Goal: Transaction & Acquisition: Obtain resource

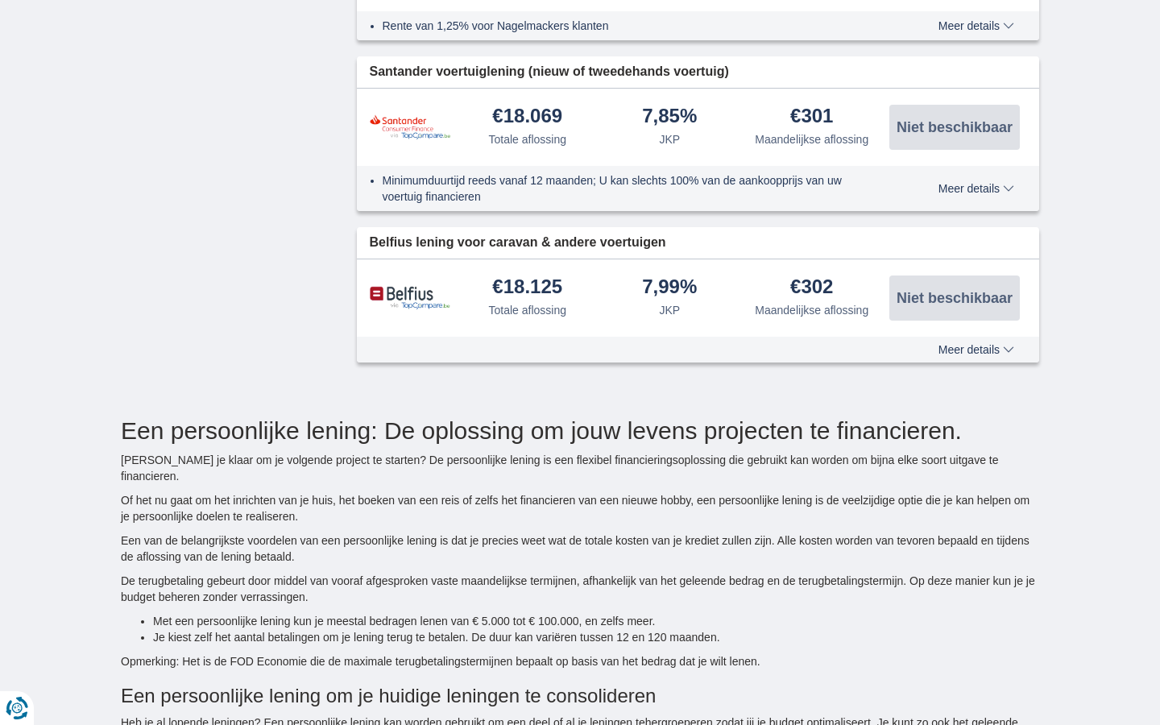
type input "15250"
select select "12"
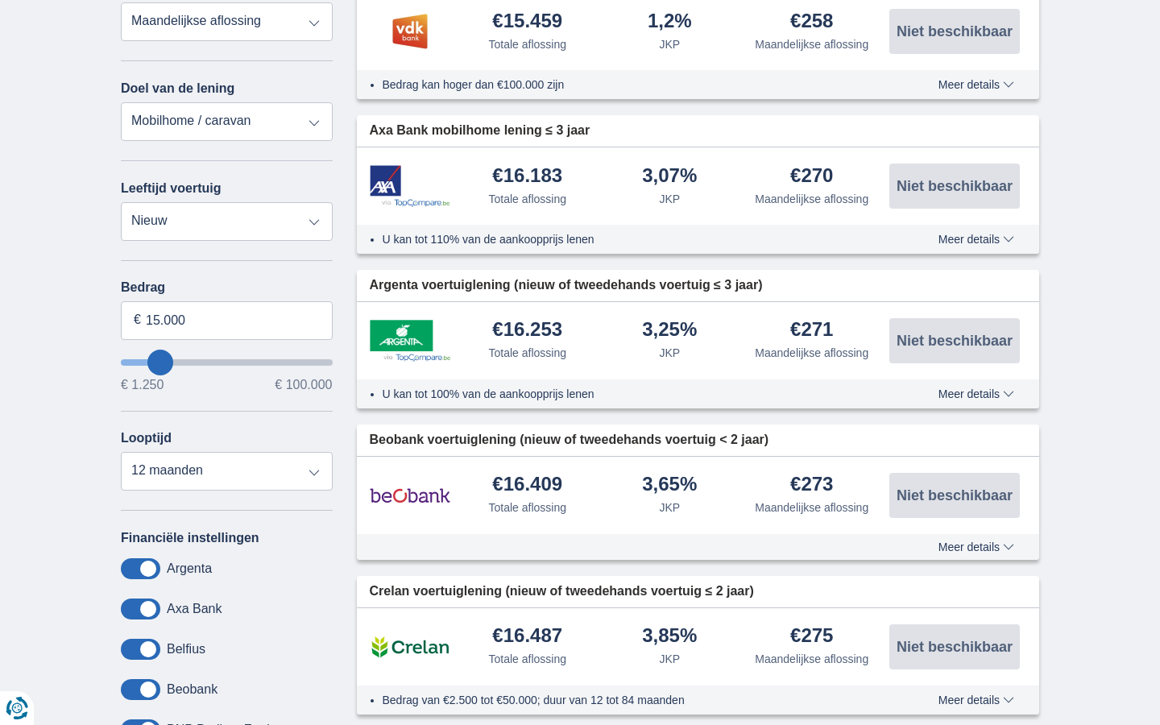
type input "15250"
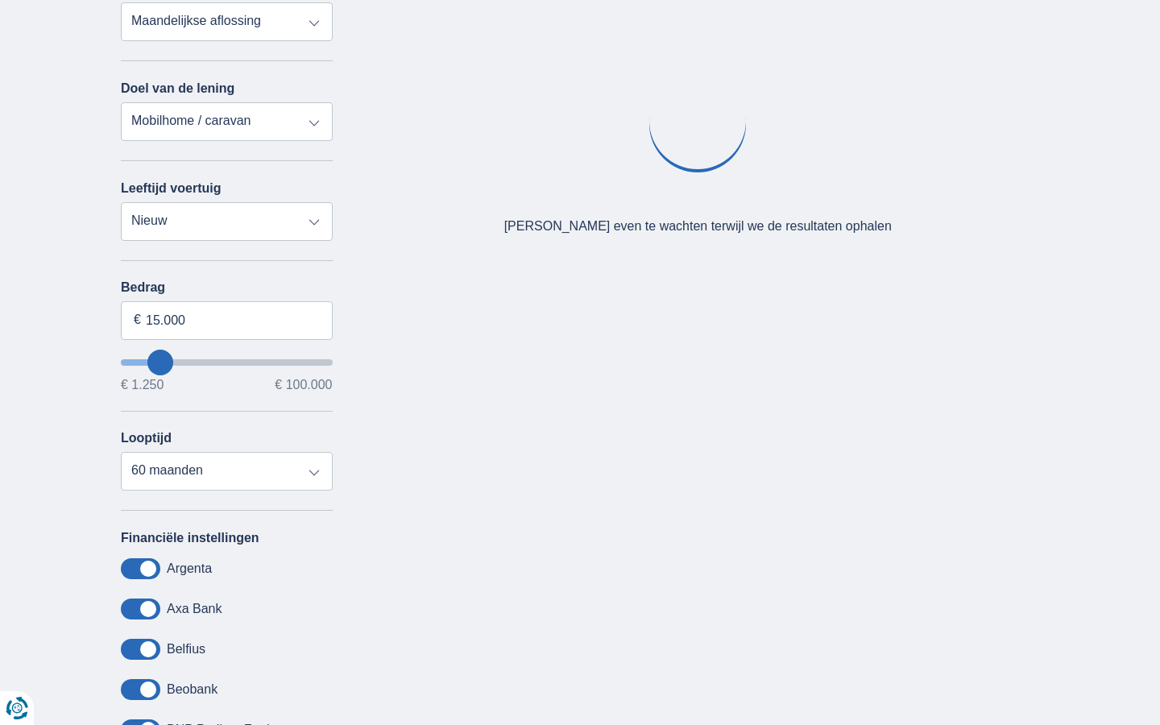
select select "18"
type input "15250"
select select "24"
type input "15250"
select select "30"
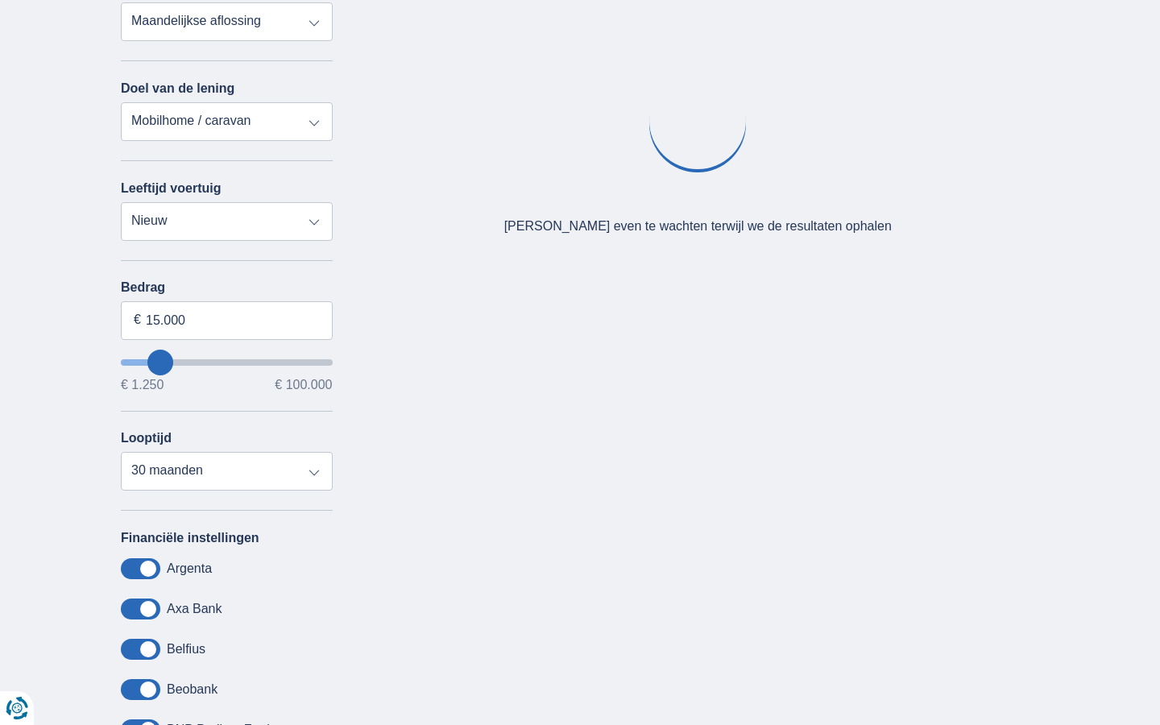
type input "15250"
select select "36"
type input "15250"
select select "60"
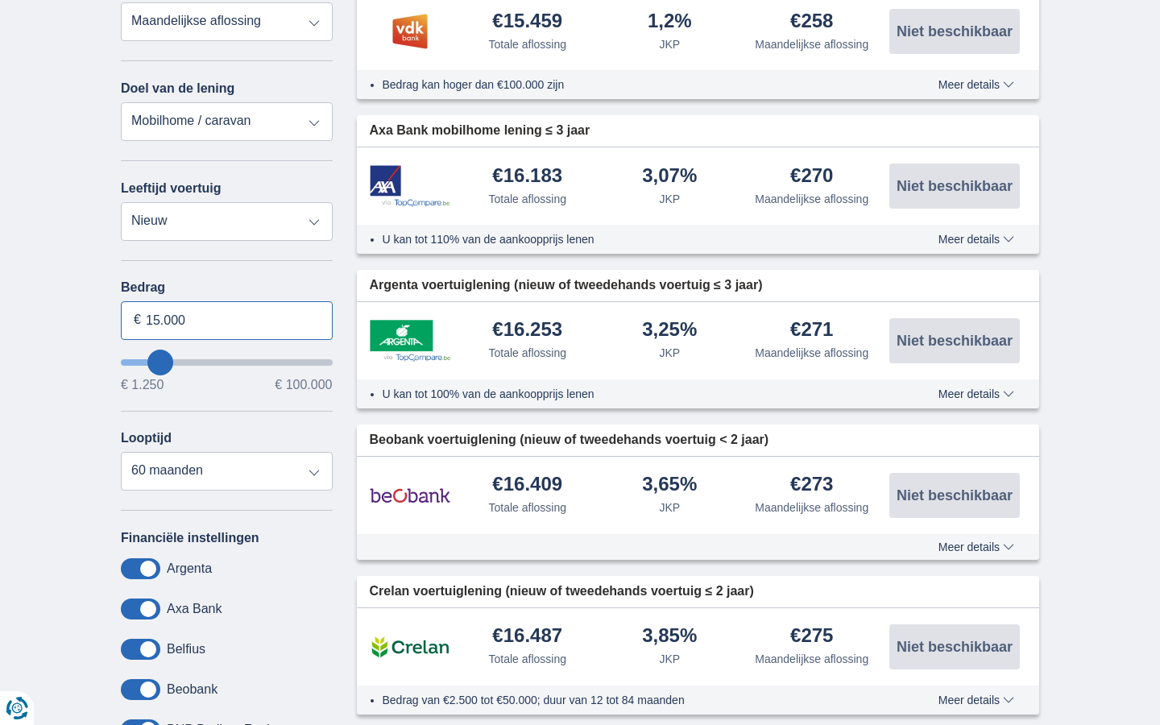
click at [226, 320] on input "15.000" at bounding box center [227, 320] width 212 height 39
type input "1"
type input "100.000"
type input "99250"
select select "120"
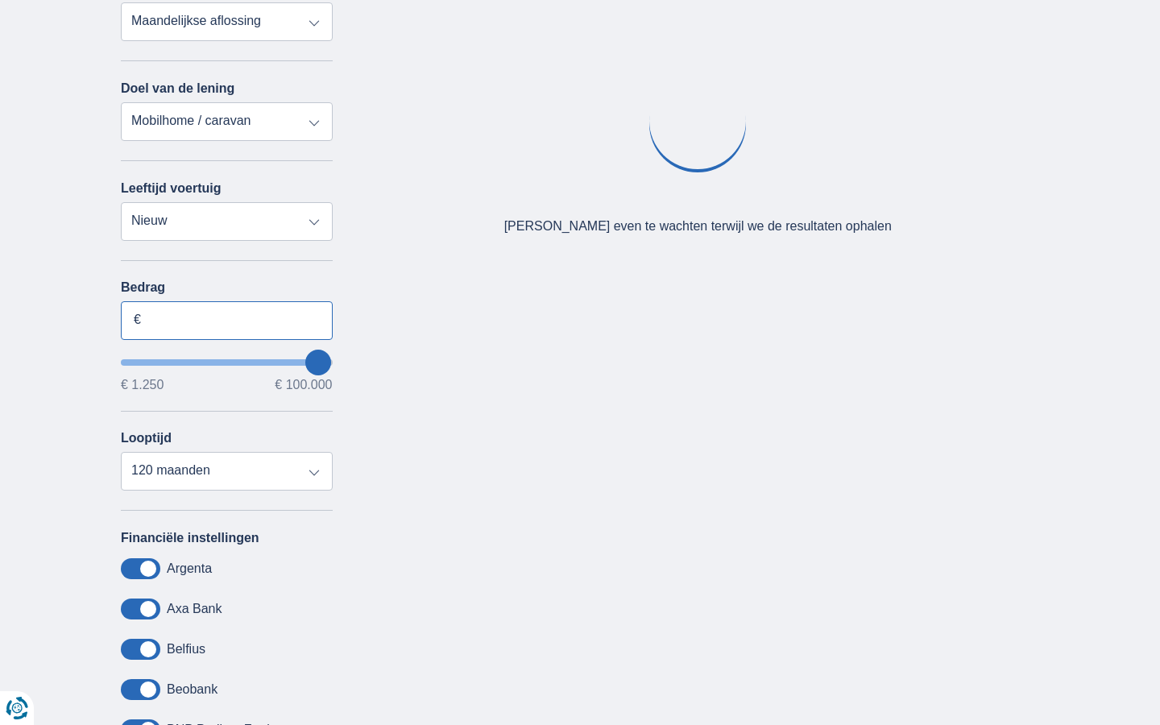
click at [226, 320] on input "Bedrag" at bounding box center [227, 320] width 212 height 39
click at [226, 320] on input "15.000" at bounding box center [227, 320] width 212 height 39
type input "1"
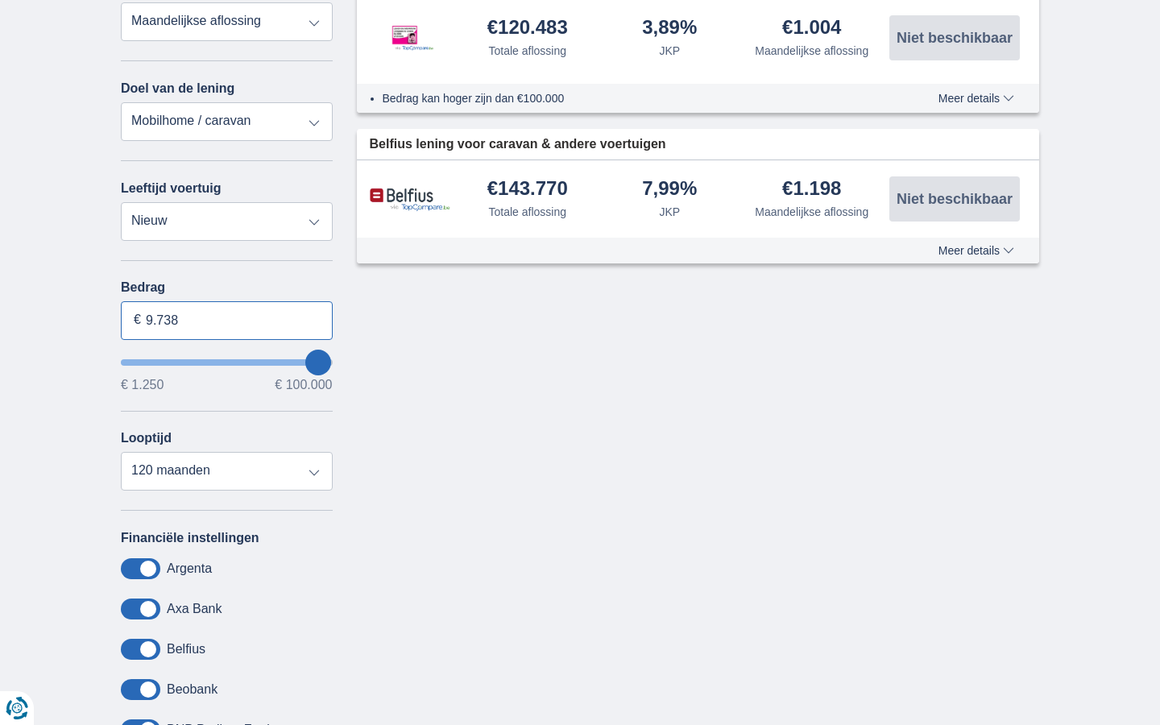
type input "9.738"
type input "9250"
select select "48"
click at [226, 320] on input "Bedrag" at bounding box center [227, 320] width 212 height 39
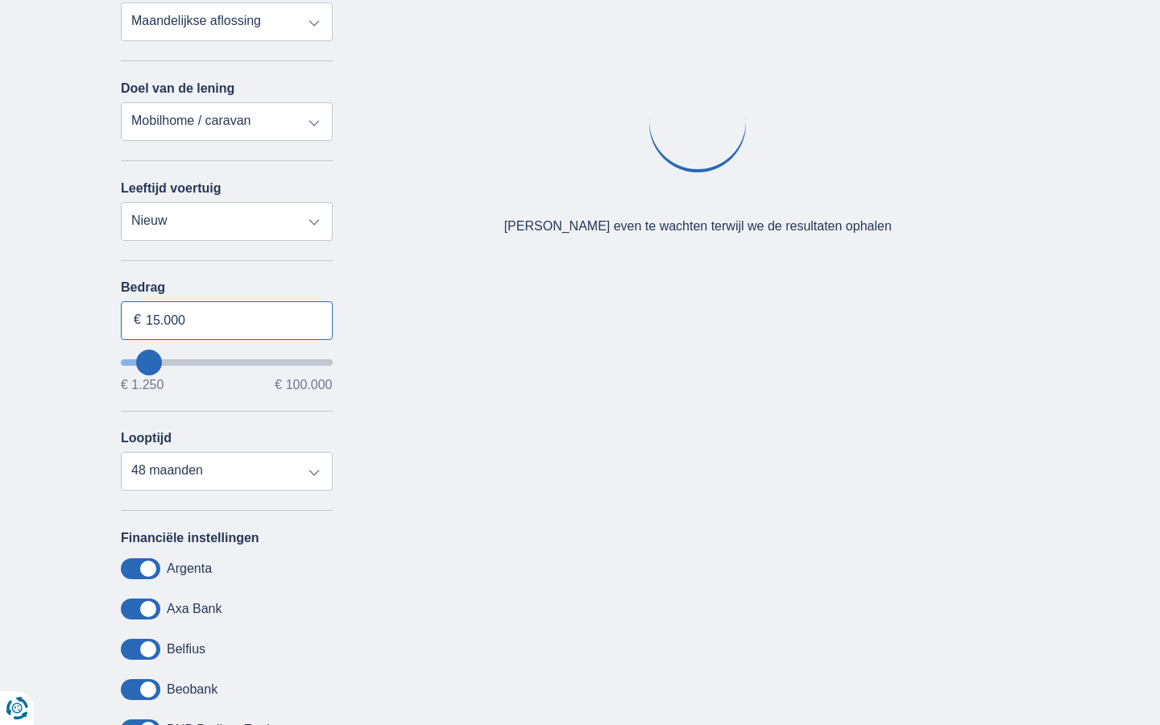
click at [226, 320] on input "15.000" at bounding box center [227, 320] width 212 height 39
type input "1"
type input "100.000"
type input "99250"
select select "120"
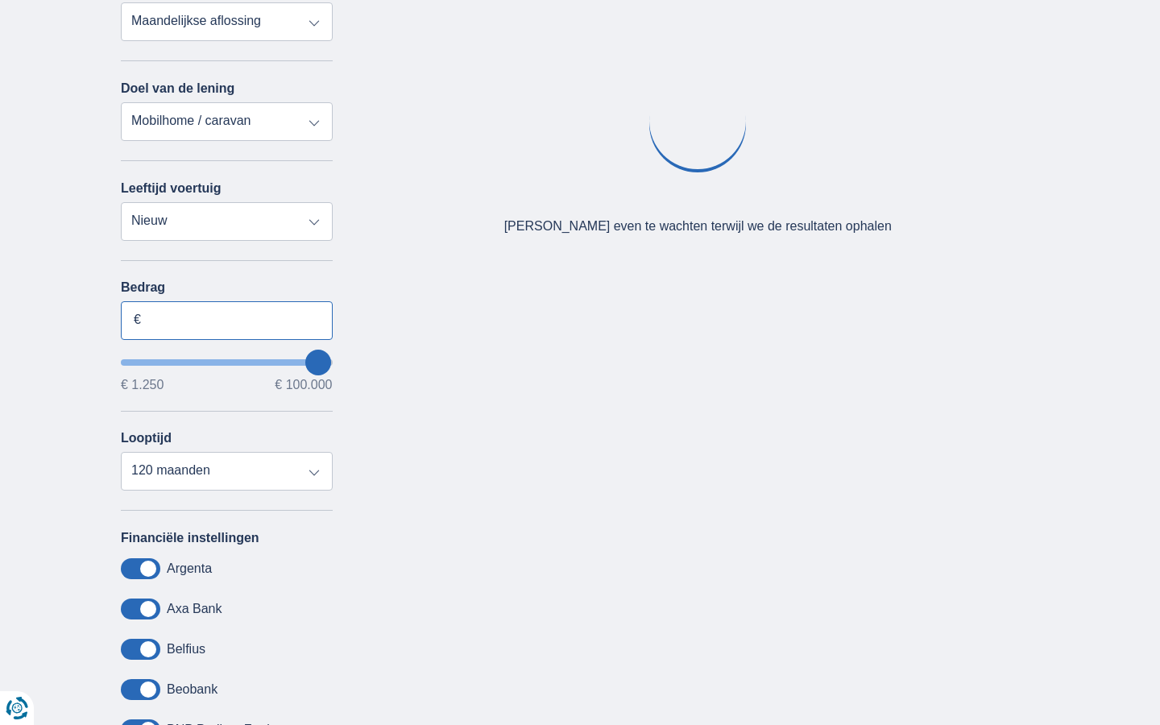
click at [226, 320] on input "Bedrag" at bounding box center [227, 320] width 212 height 39
click at [226, 320] on input "15.000" at bounding box center [227, 320] width 212 height 39
type input "1"
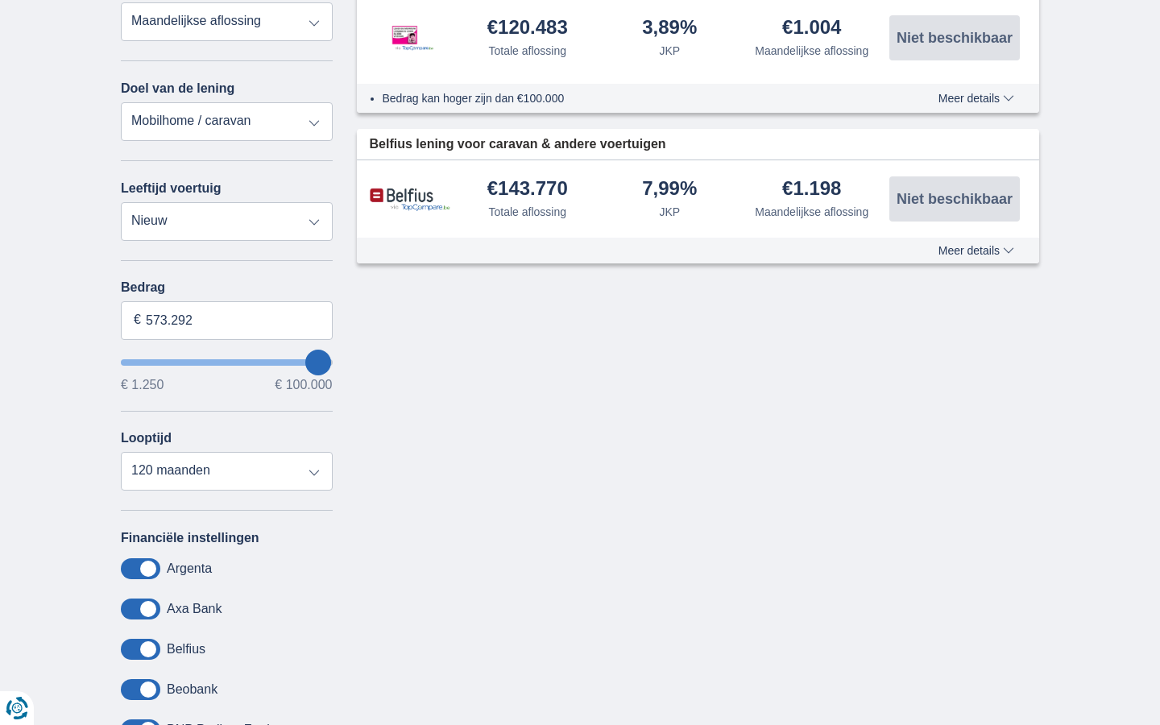
type input "100.000"
type input "99250"
click at [226, 320] on input "Bedrag" at bounding box center [227, 320] width 212 height 39
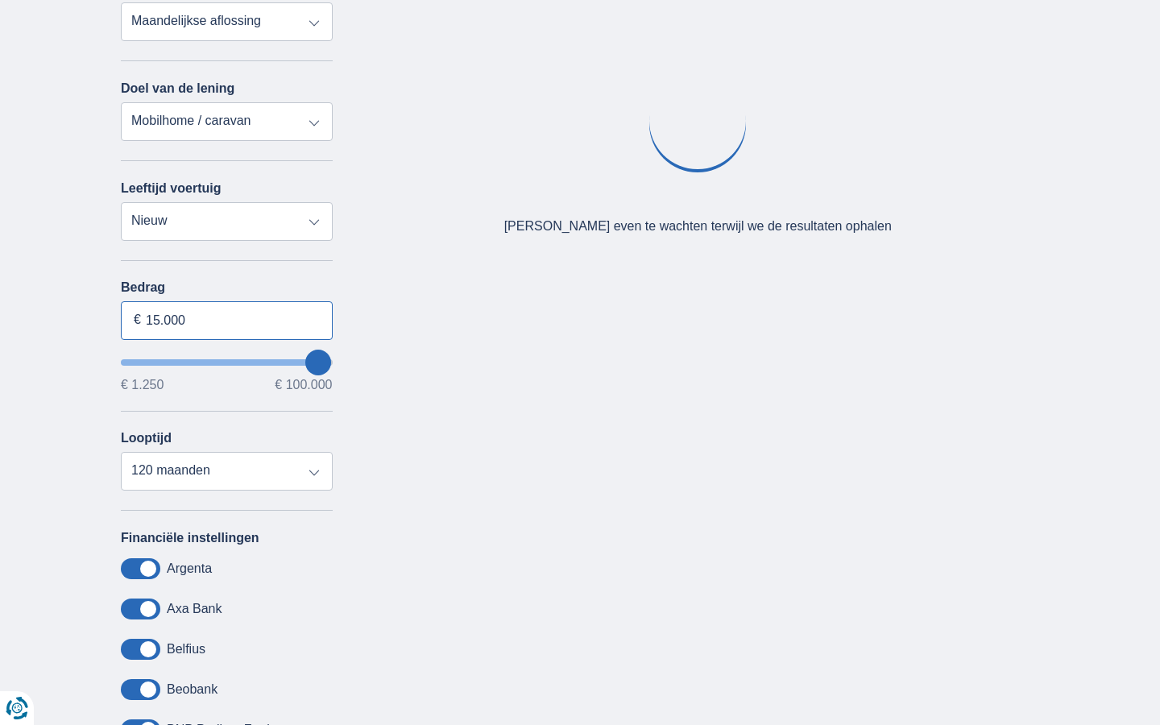
click at [226, 320] on input "15.000" at bounding box center [227, 320] width 212 height 39
type input "1"
type input "100.000"
type input "99250"
click at [226, 320] on input "Bedrag" at bounding box center [227, 320] width 212 height 39
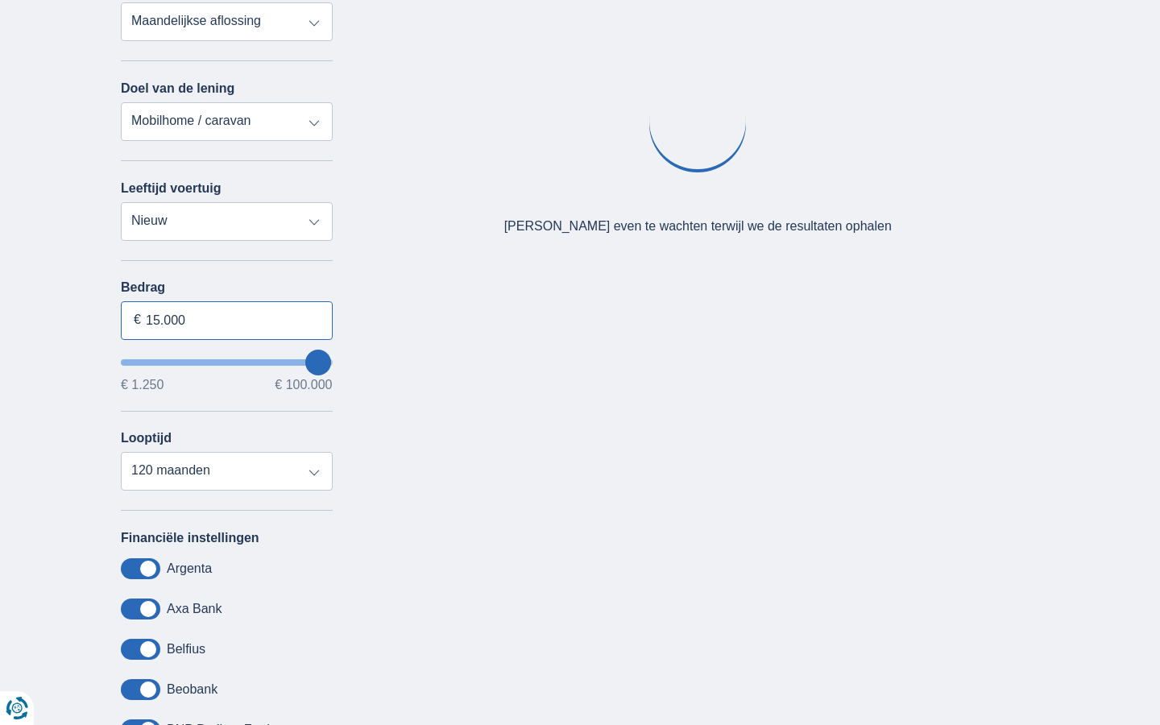
click at [226, 320] on input "15.000" at bounding box center [227, 320] width 212 height 39
type input "1"
type input "100.000"
type input "99250"
click at [226, 320] on input "Bedrag" at bounding box center [227, 320] width 212 height 39
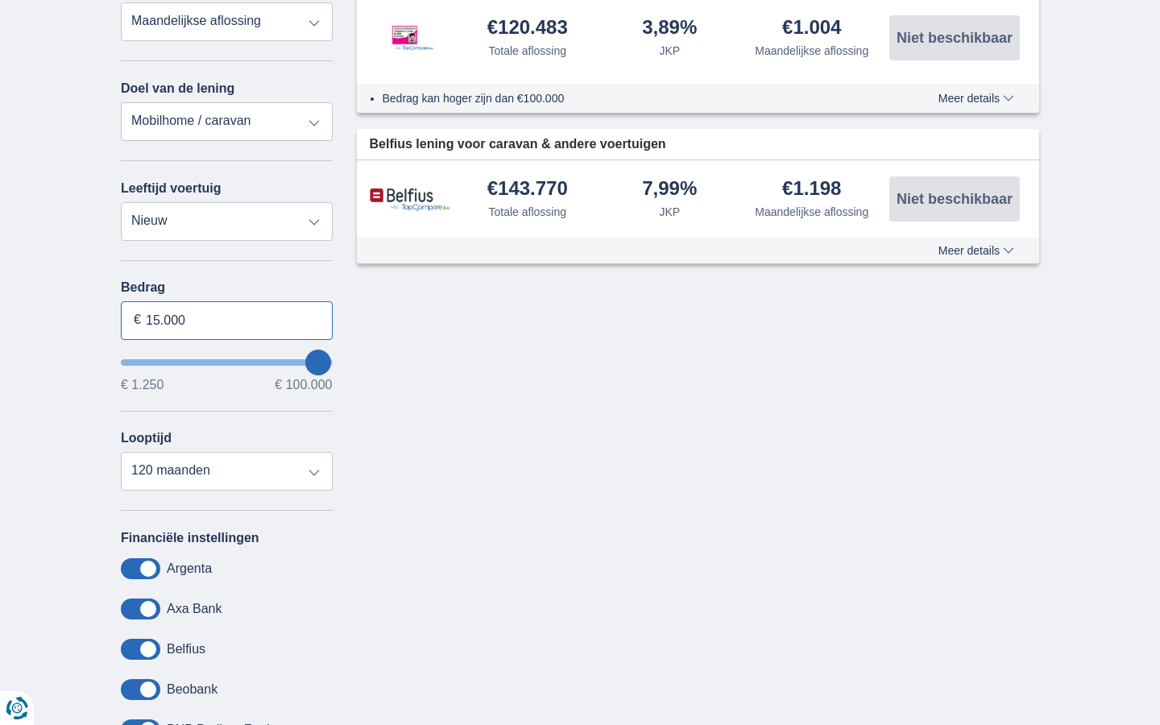
click at [226, 320] on input "15.000" at bounding box center [227, 320] width 212 height 39
type input "1"
type input "100.000"
type input "99250"
click at [226, 320] on input "Bedrag" at bounding box center [227, 320] width 212 height 39
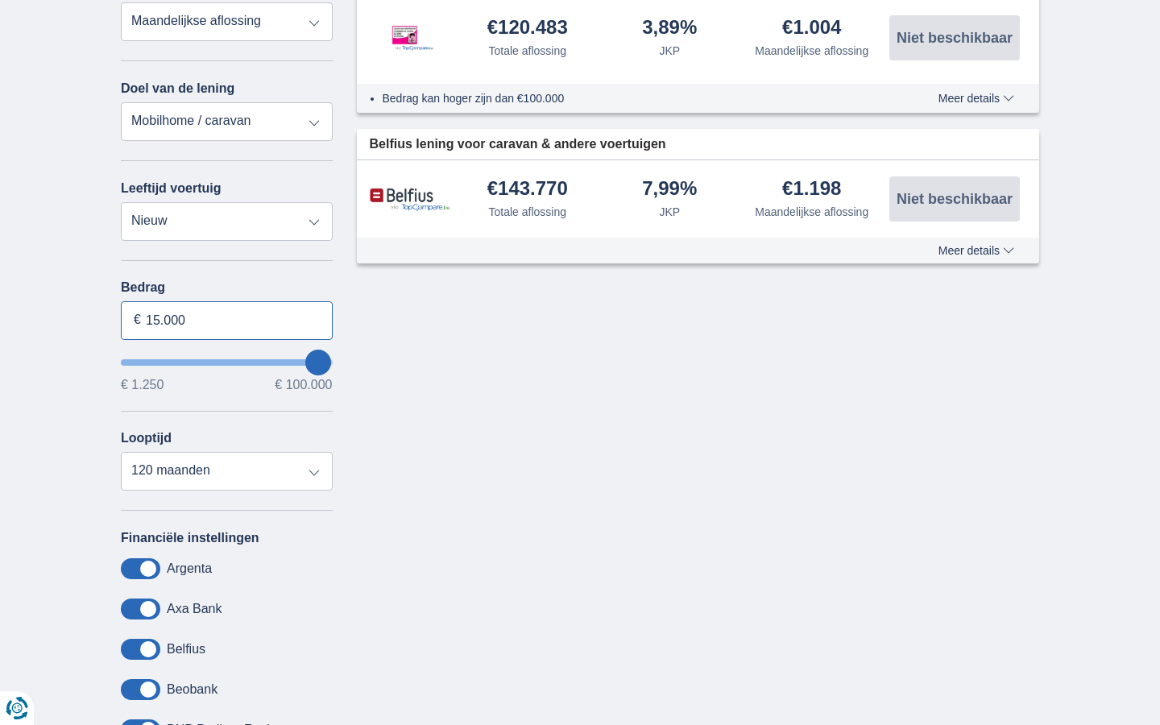
click at [226, 320] on input "15.000" at bounding box center [227, 320] width 212 height 39
type input "1"
type input "100.000"
type input "99250"
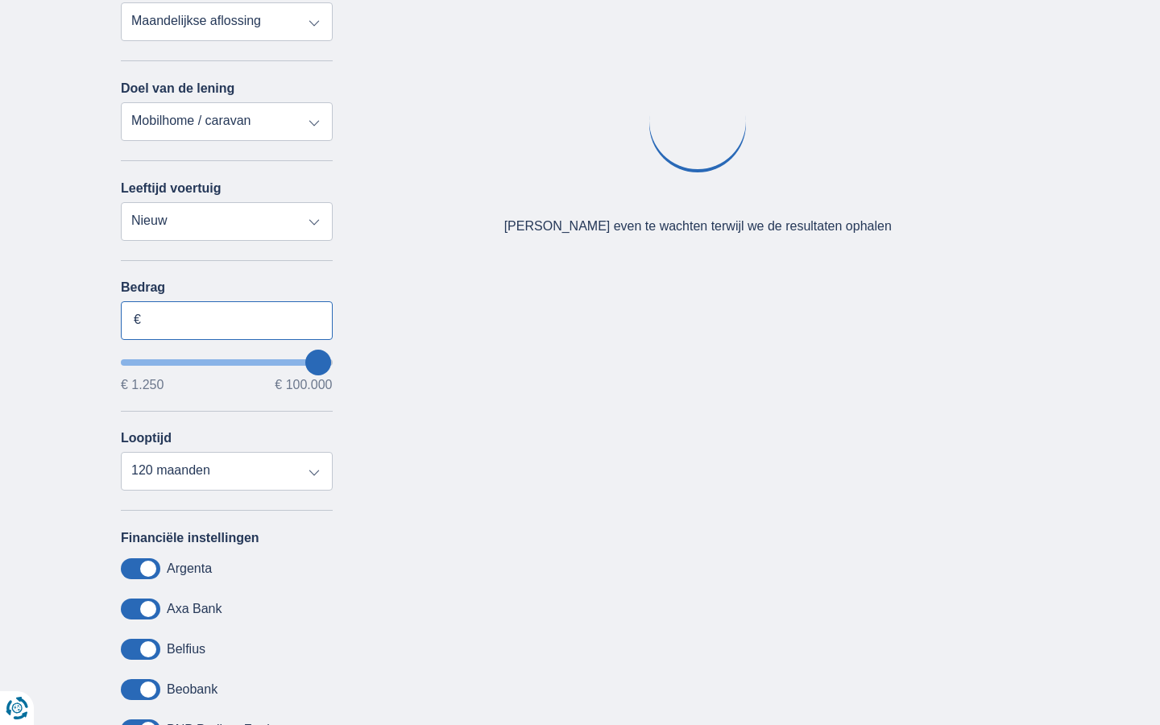
click at [226, 320] on input "Bedrag" at bounding box center [227, 320] width 212 height 39
click at [226, 320] on input "15.000" at bounding box center [227, 320] width 212 height 39
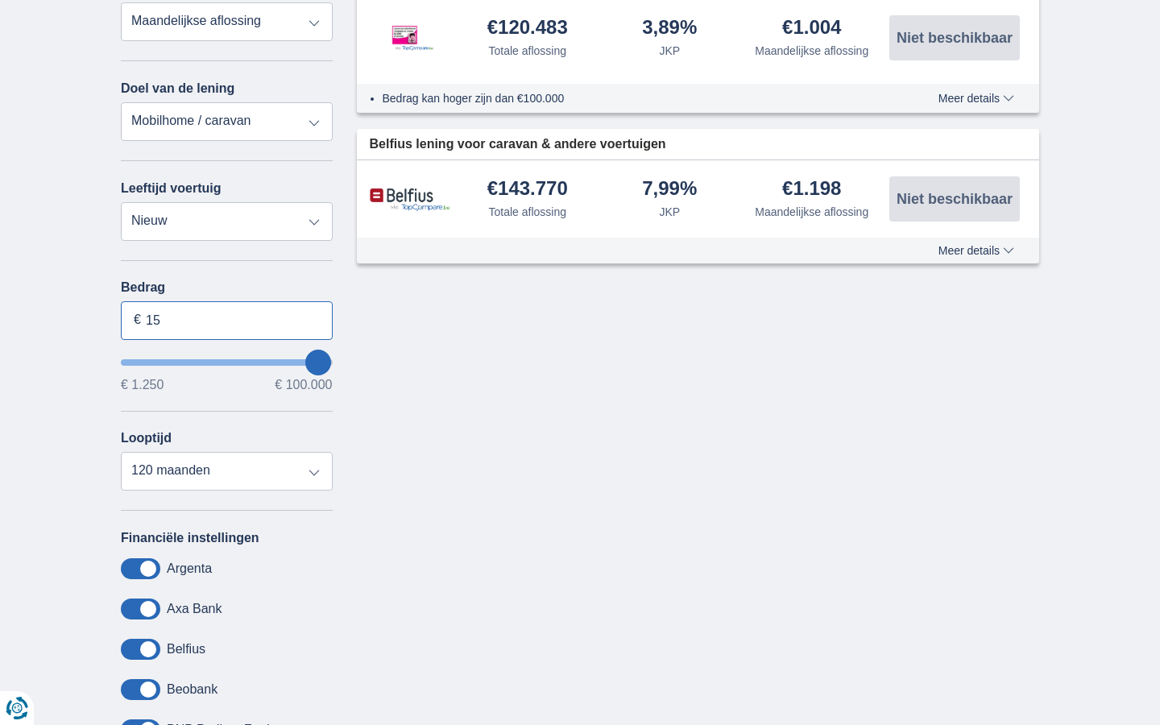
type input "1"
type input "1.250"
type input "1250"
select select "24"
click at [226, 320] on input "Bedrag" at bounding box center [227, 320] width 212 height 39
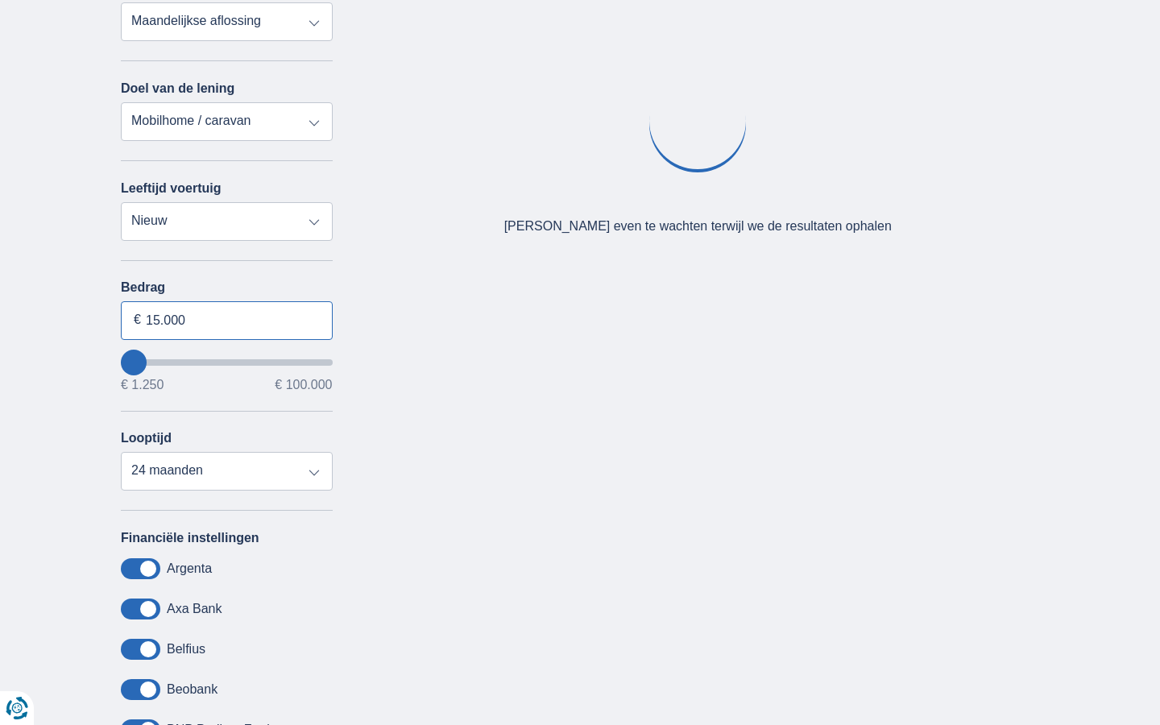
click at [226, 320] on input "15.000" at bounding box center [227, 320] width 212 height 39
type input "1"
type input "100.000"
type input "99250"
select select "120"
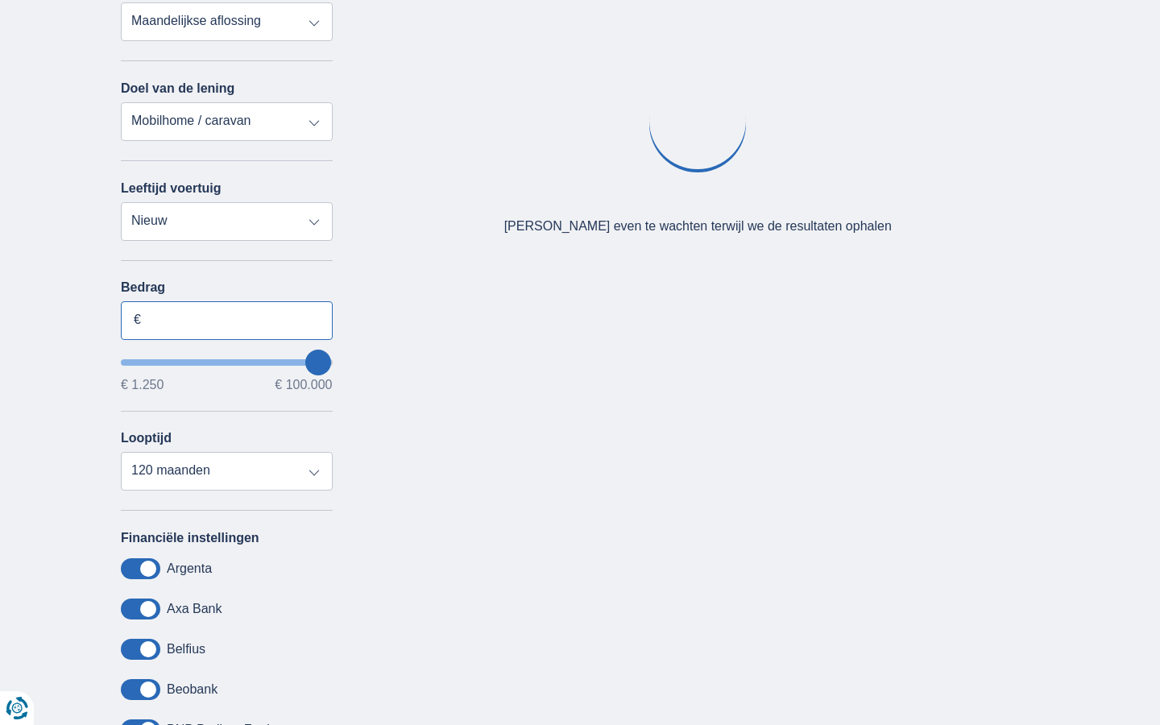
click at [226, 320] on input "Bedrag" at bounding box center [227, 320] width 212 height 39
click at [226, 320] on input "15.000" at bounding box center [227, 320] width 212 height 39
type input "1"
type input "100.000"
type input "99250"
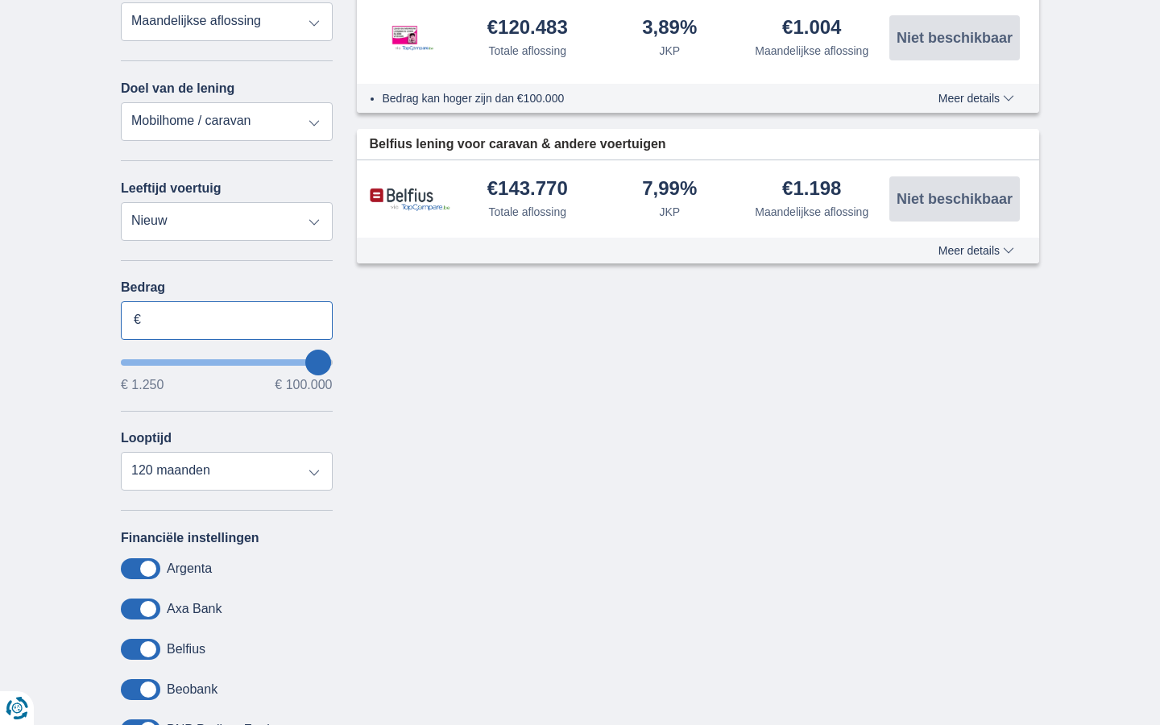
click at [226, 320] on input "Bedrag" at bounding box center [227, 320] width 212 height 39
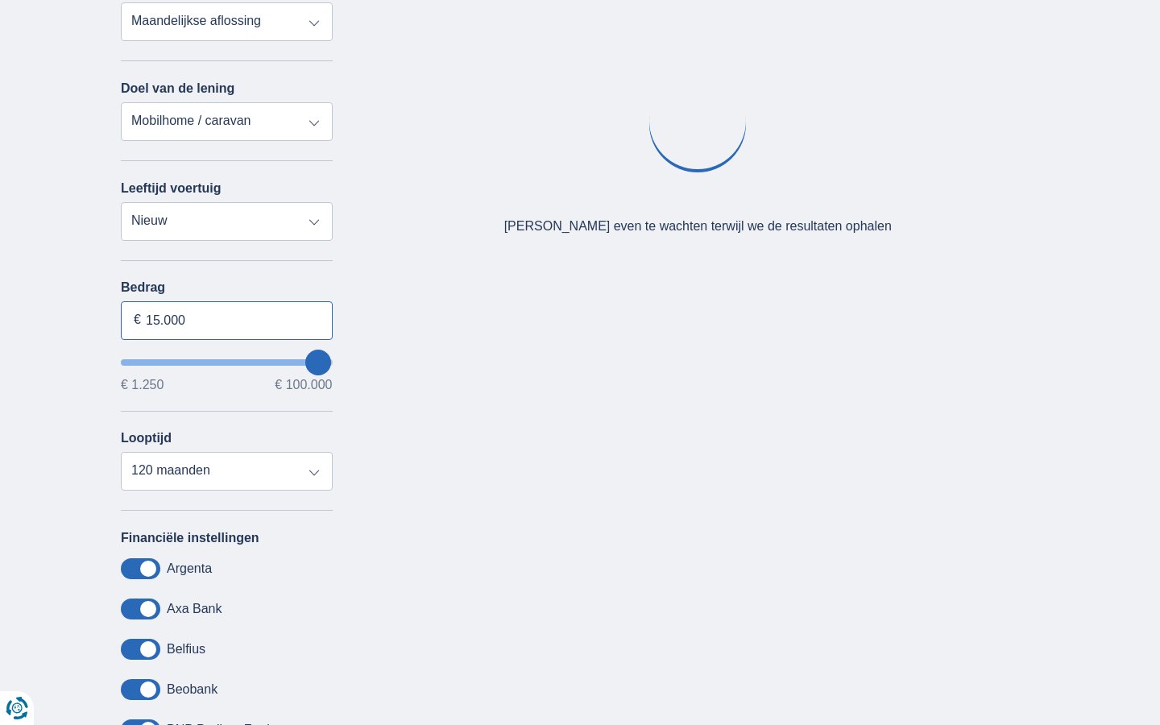
click at [226, 320] on input "15.000" at bounding box center [227, 320] width 212 height 39
type input "1"
type input "100.000"
type input "99250"
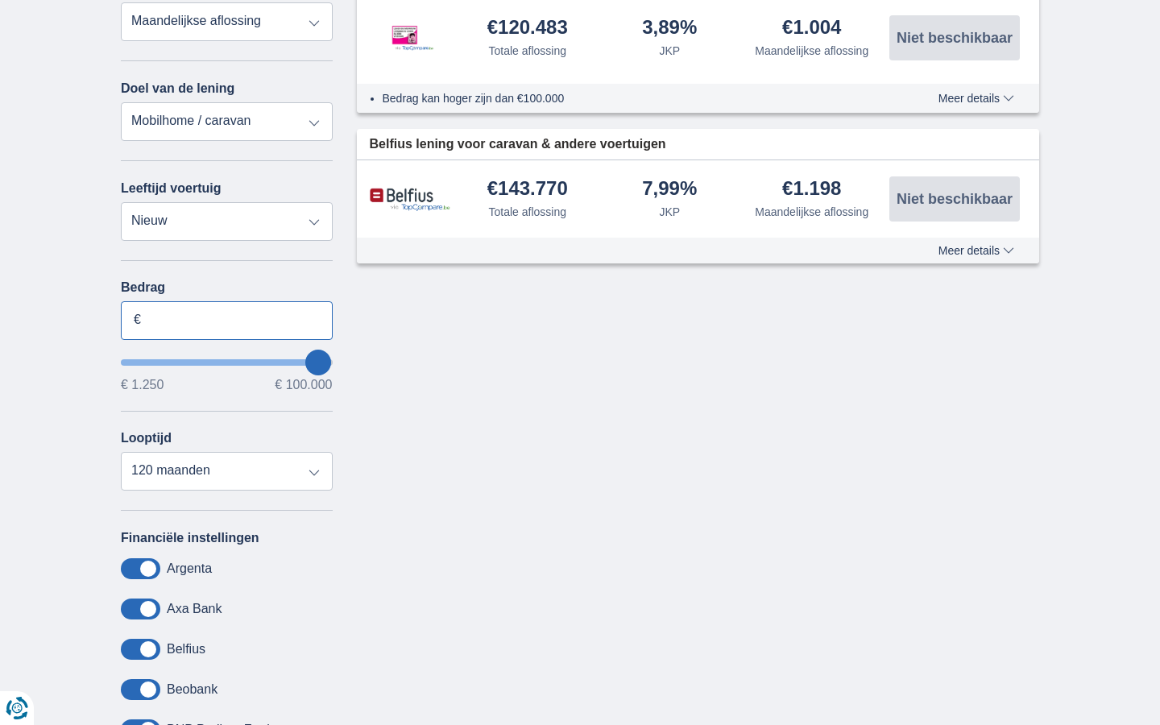
click at [226, 320] on input "Bedrag" at bounding box center [227, 320] width 212 height 39
click at [226, 320] on input "15.000" at bounding box center [227, 320] width 212 height 39
type input "1"
type input "100.000"
type input "99250"
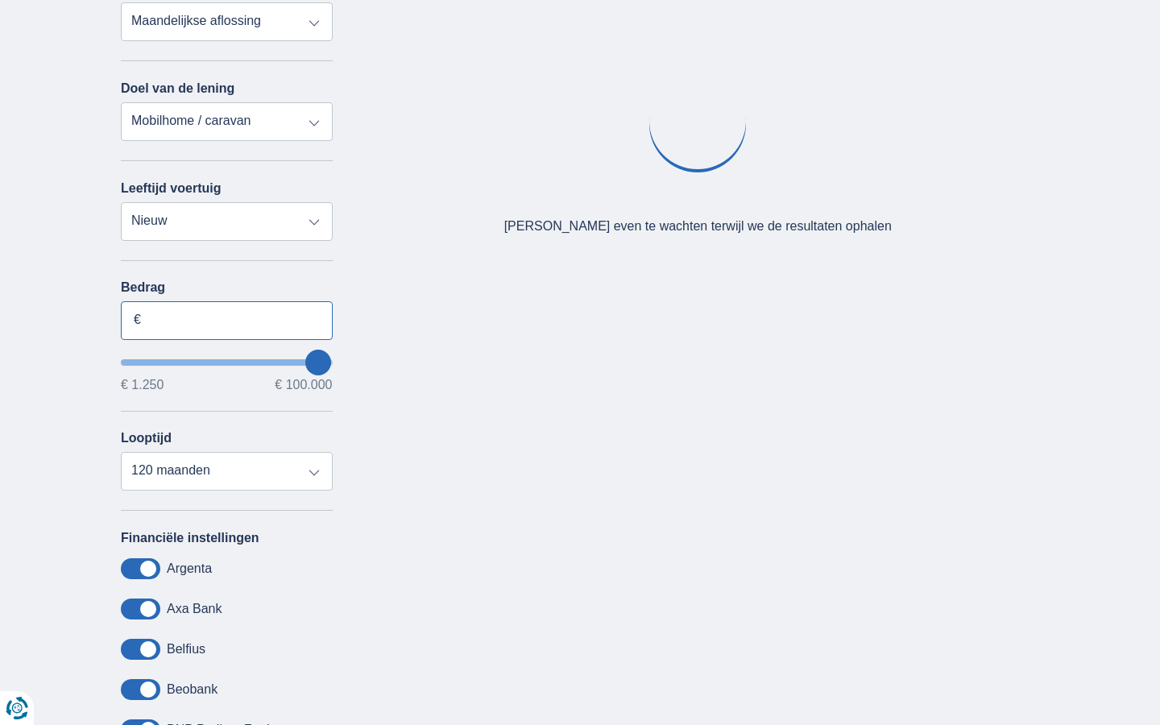
click at [226, 320] on input "Bedrag" at bounding box center [227, 320] width 212 height 39
click at [226, 320] on input "15.000" at bounding box center [227, 320] width 212 height 39
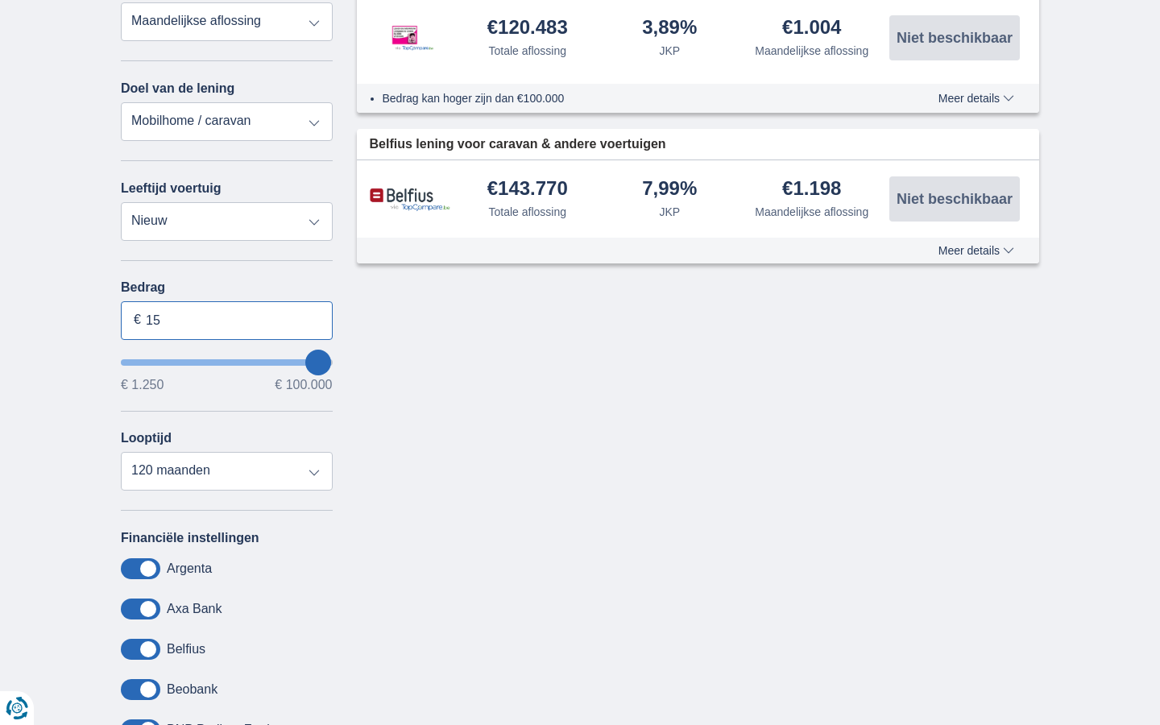
type input "1"
type input "38.249"
type input "38250"
click at [226, 320] on input "Bedrag" at bounding box center [227, 320] width 212 height 39
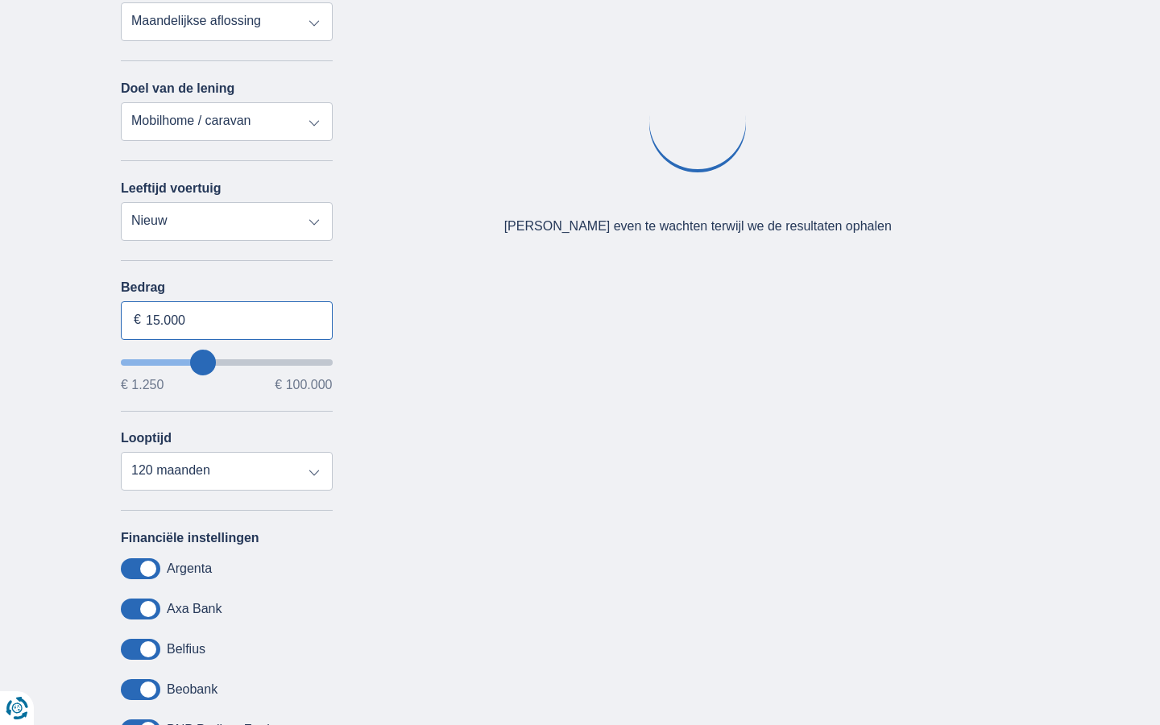
click at [226, 320] on input "15.000" at bounding box center [227, 320] width 212 height 39
type input "1"
type input "100.000"
type input "99250"
click at [226, 320] on input "Bedrag" at bounding box center [227, 320] width 212 height 39
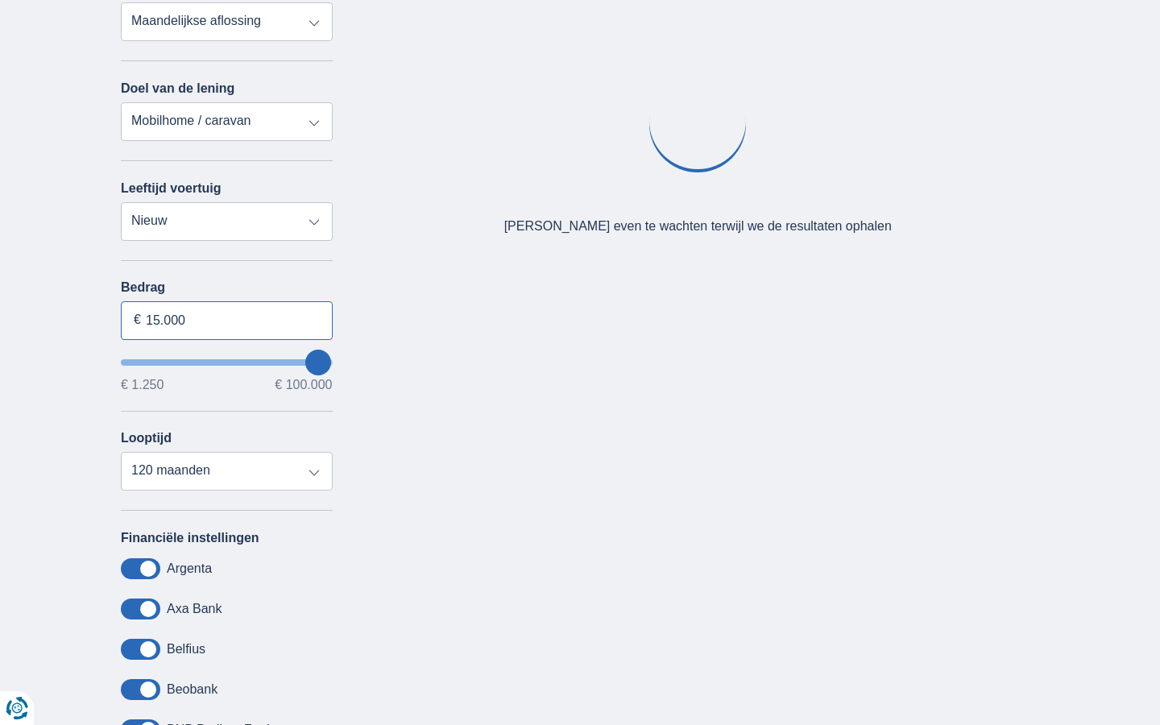
click at [226, 320] on input "15.000" at bounding box center [227, 320] width 212 height 39
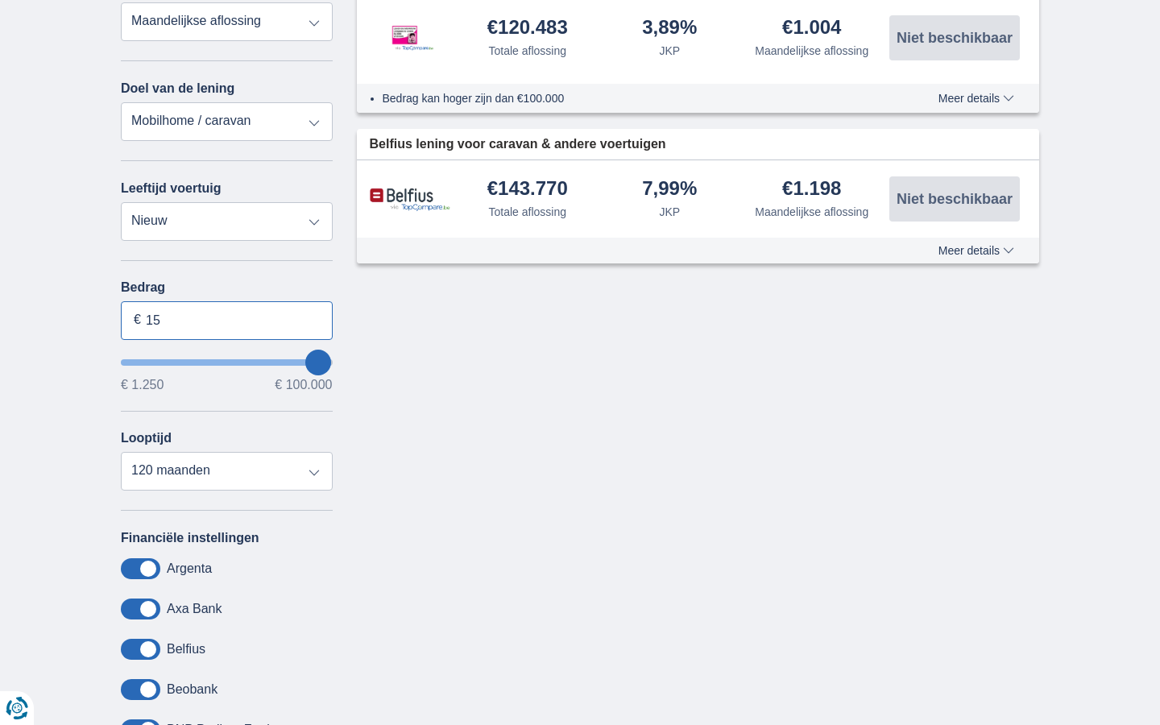
type input "1"
type input "100.000"
type input "99250"
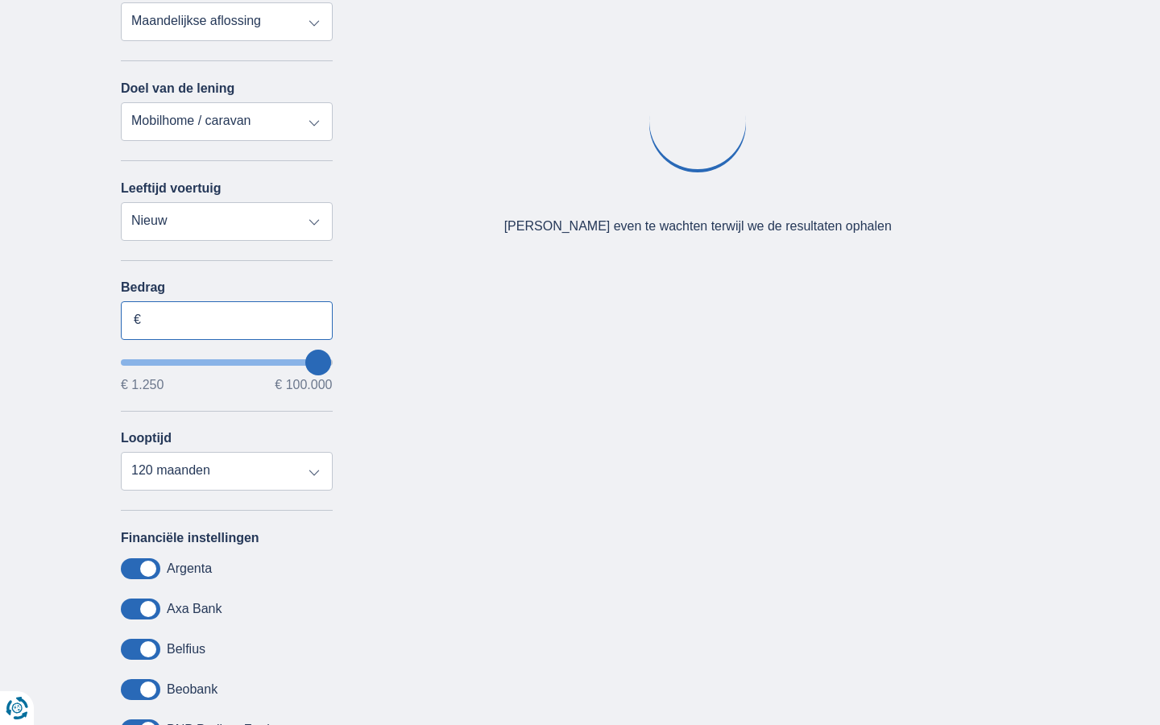
click at [226, 320] on input "Bedrag" at bounding box center [227, 320] width 212 height 39
type input "15.000"
select select "mrp+"
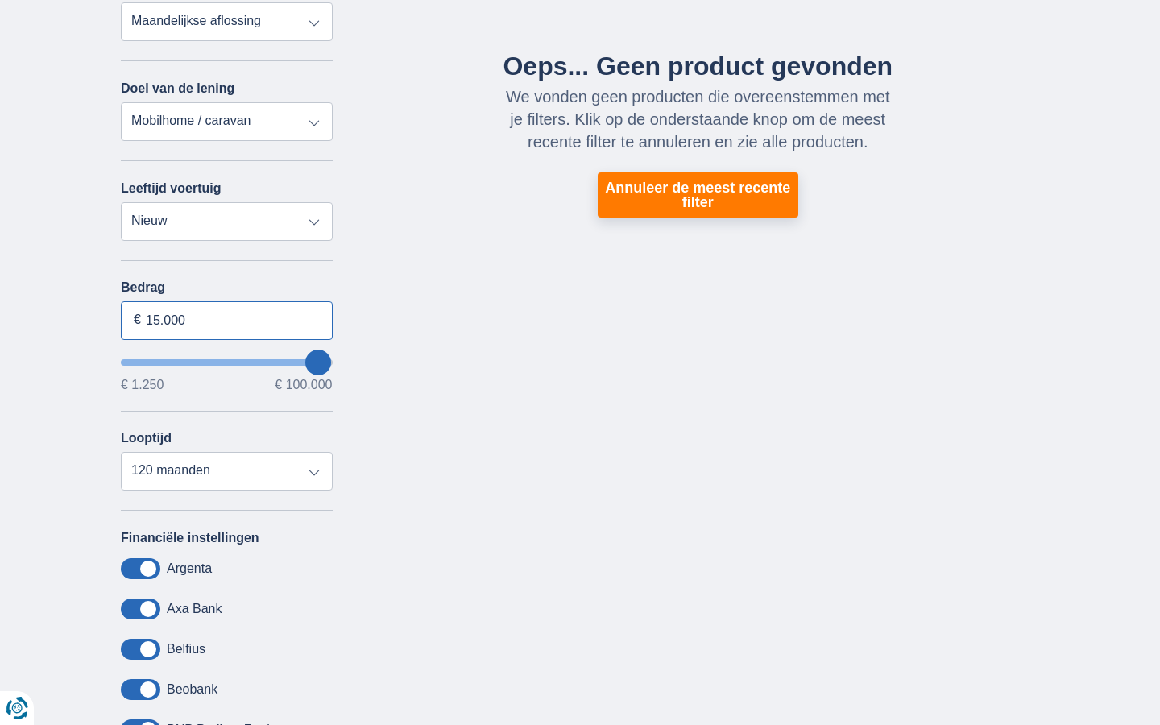
type input "15.000"
type input "15250"
select select "60"
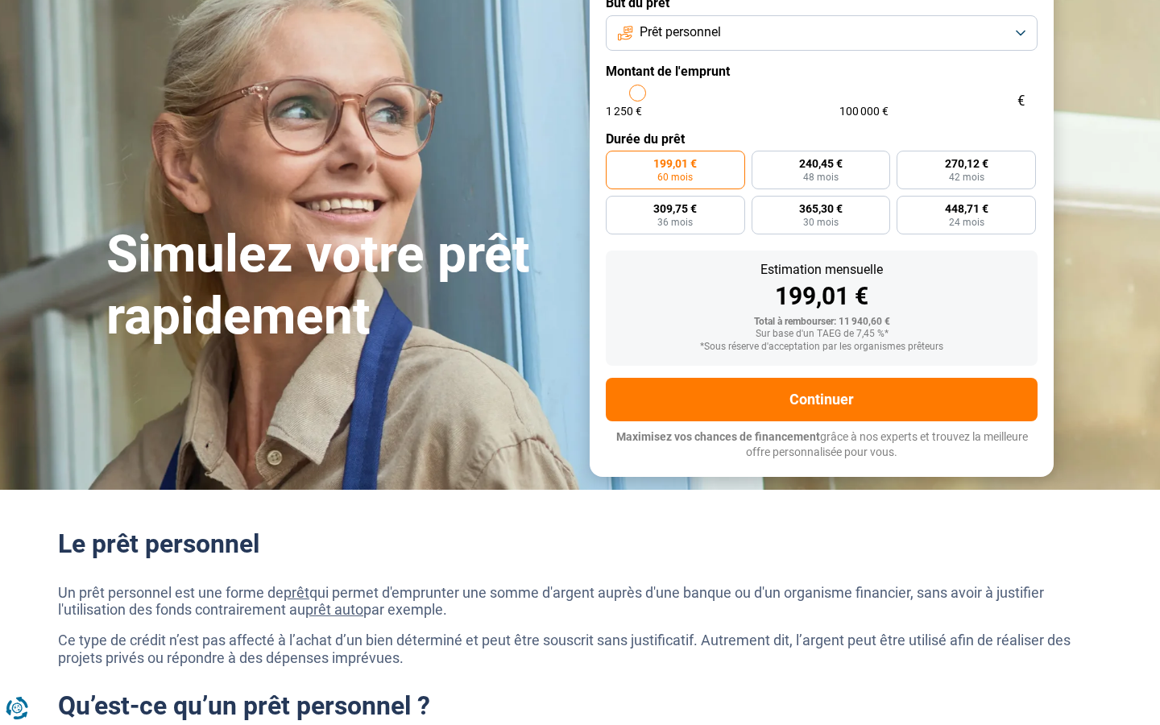
scroll to position [152, 0]
